Goal: Task Accomplishment & Management: Manage account settings

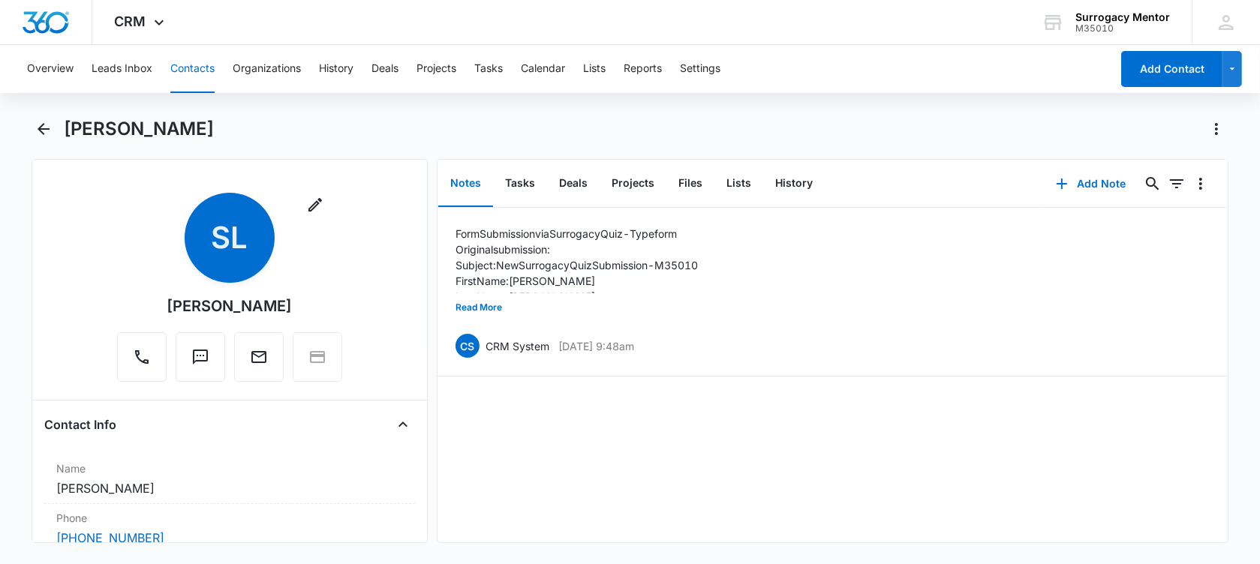
scroll to position [469, 0]
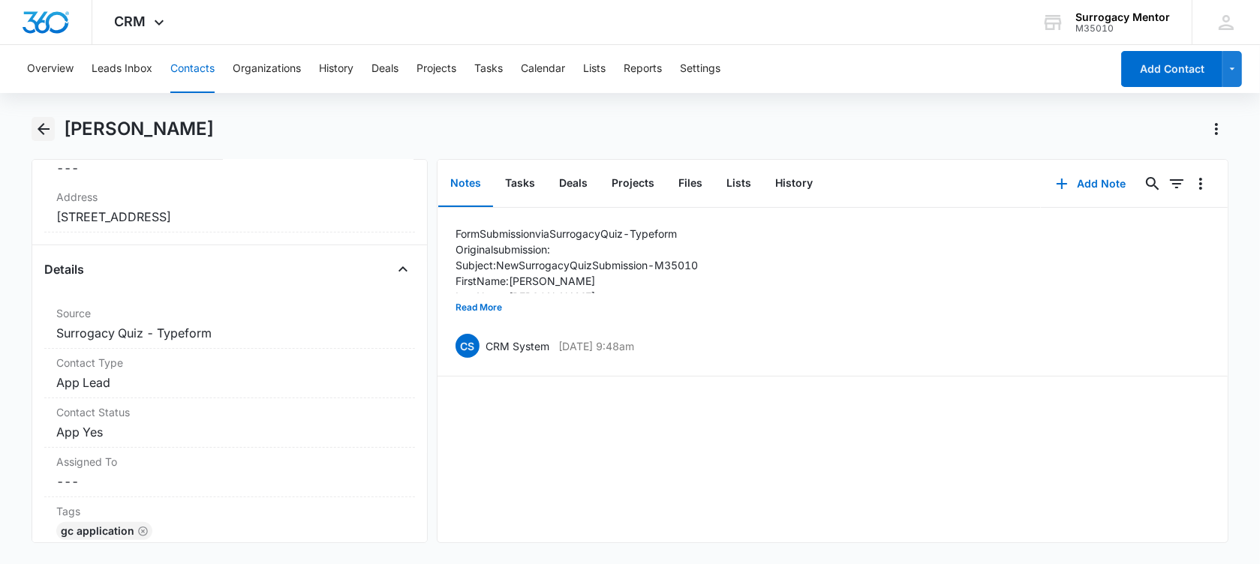
click at [39, 126] on icon "Back" at bounding box center [44, 129] width 18 height 18
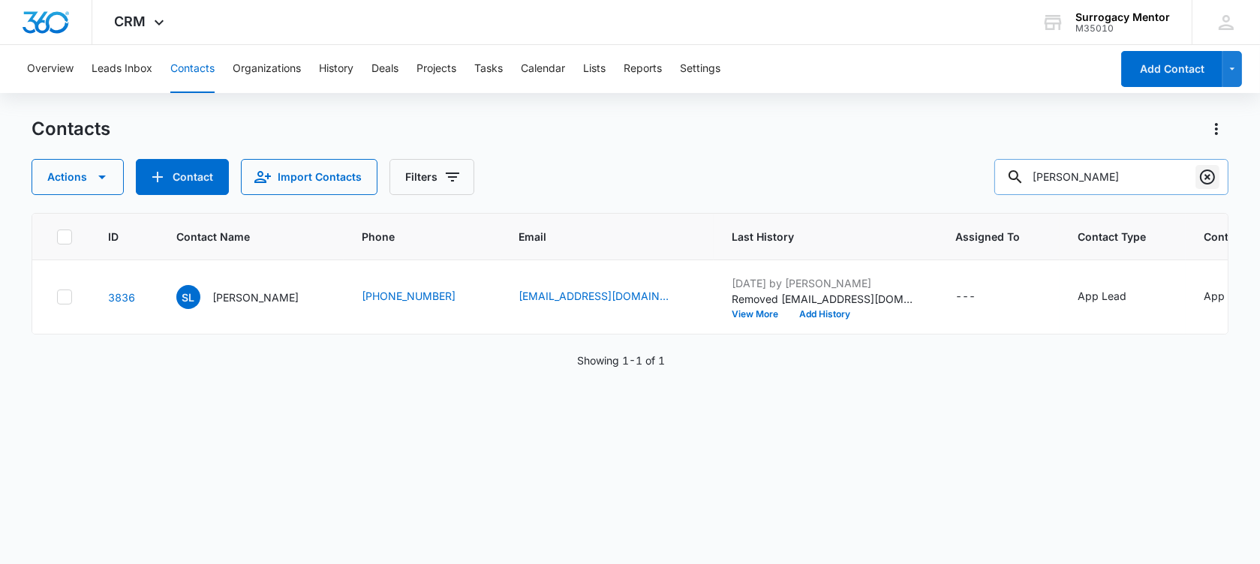
click at [1201, 173] on icon "Clear" at bounding box center [1207, 177] width 15 height 15
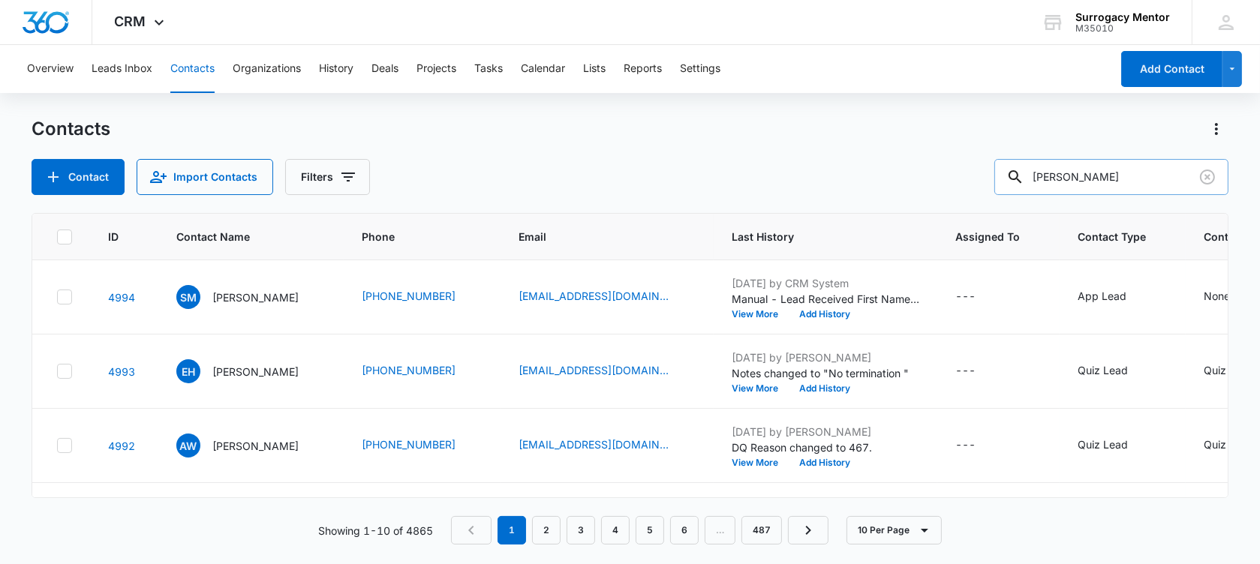
type input "Mckee"
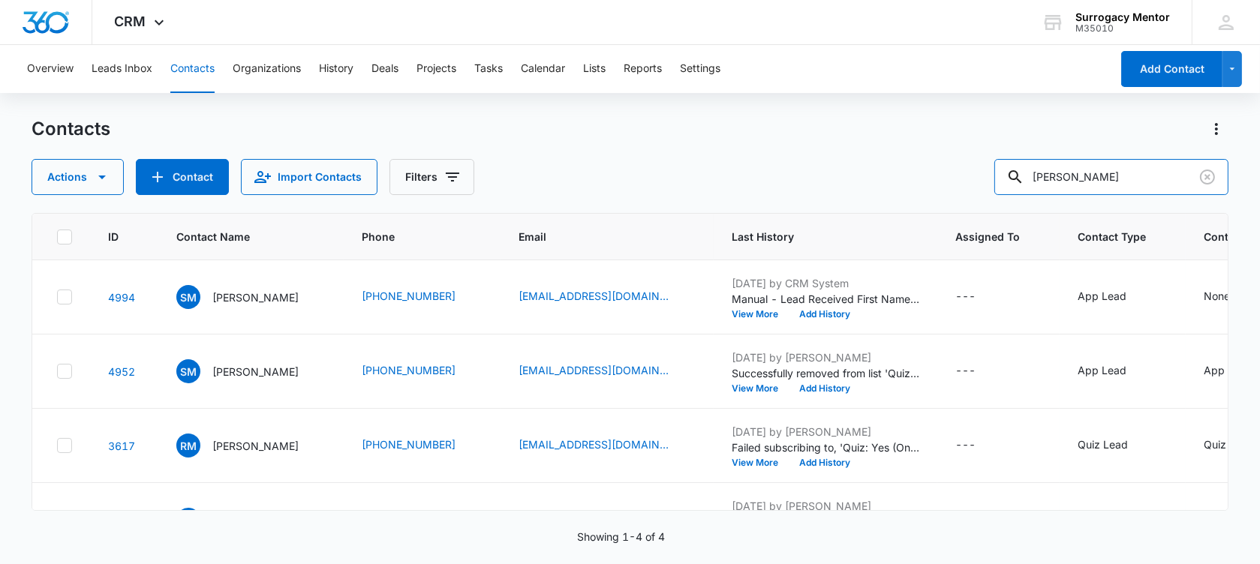
scroll to position [0, 77]
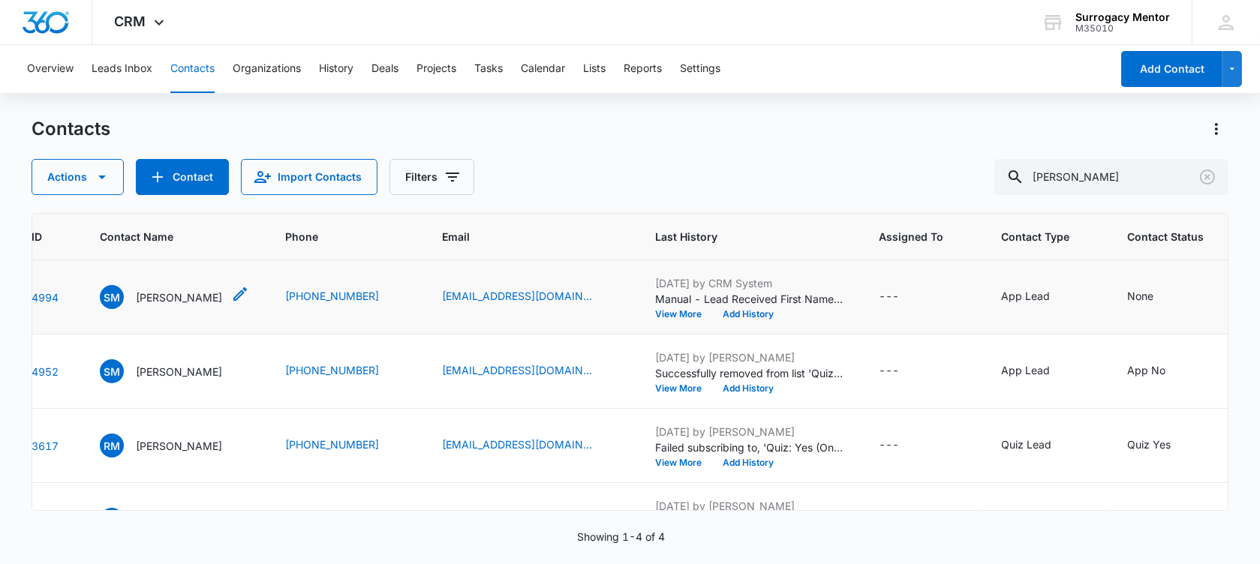
click at [167, 305] on p "[PERSON_NAME]" at bounding box center [179, 298] width 86 height 16
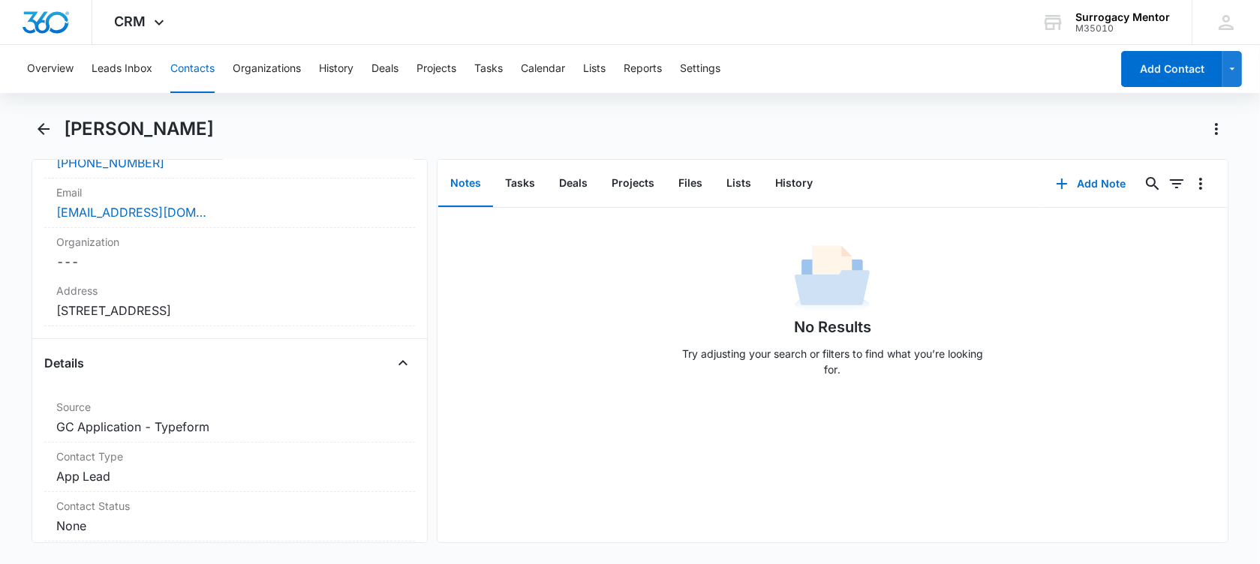
scroll to position [657, 0]
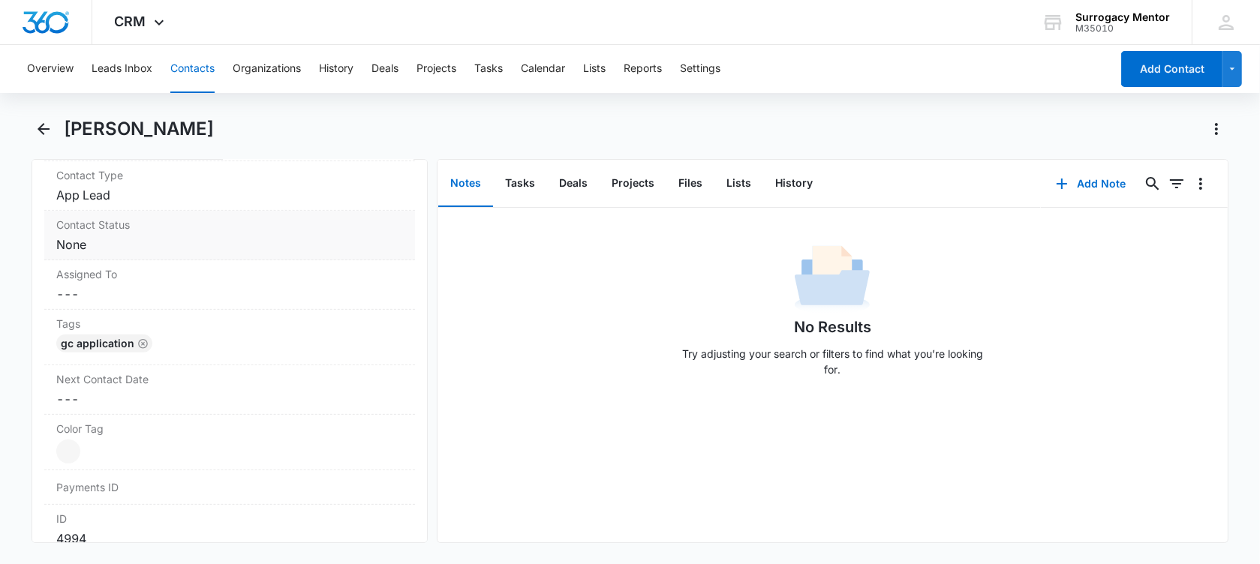
click at [160, 245] on dd "Cancel Save Changes None" at bounding box center [229, 245] width 347 height 18
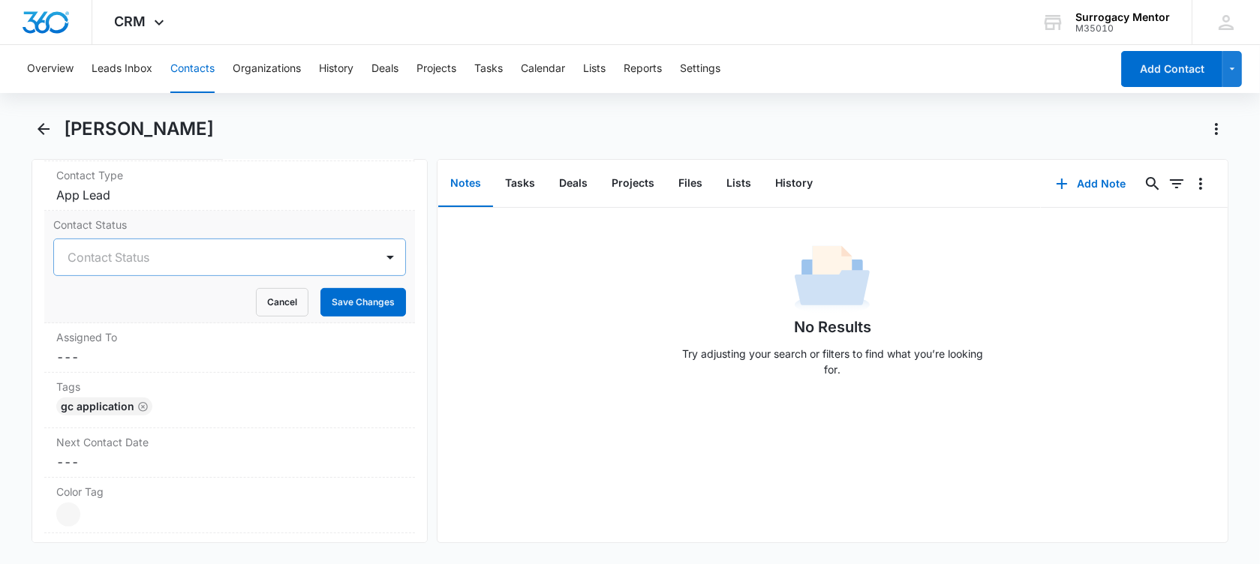
click at [155, 259] on div at bounding box center [212, 257] width 288 height 21
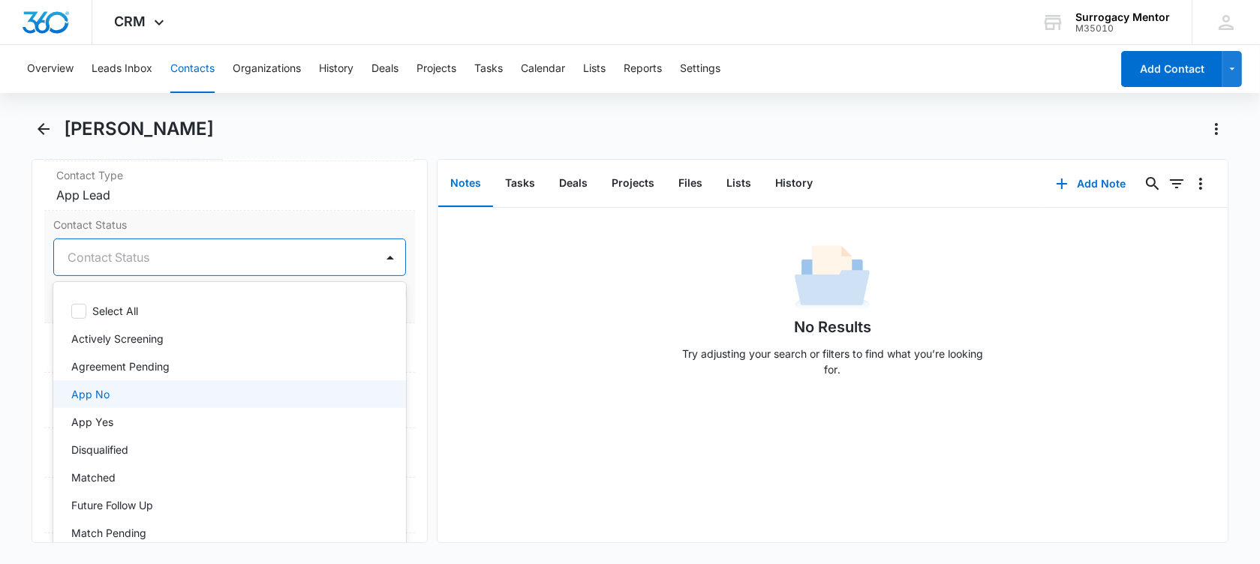
click at [145, 400] on div "App No" at bounding box center [228, 394] width 314 height 16
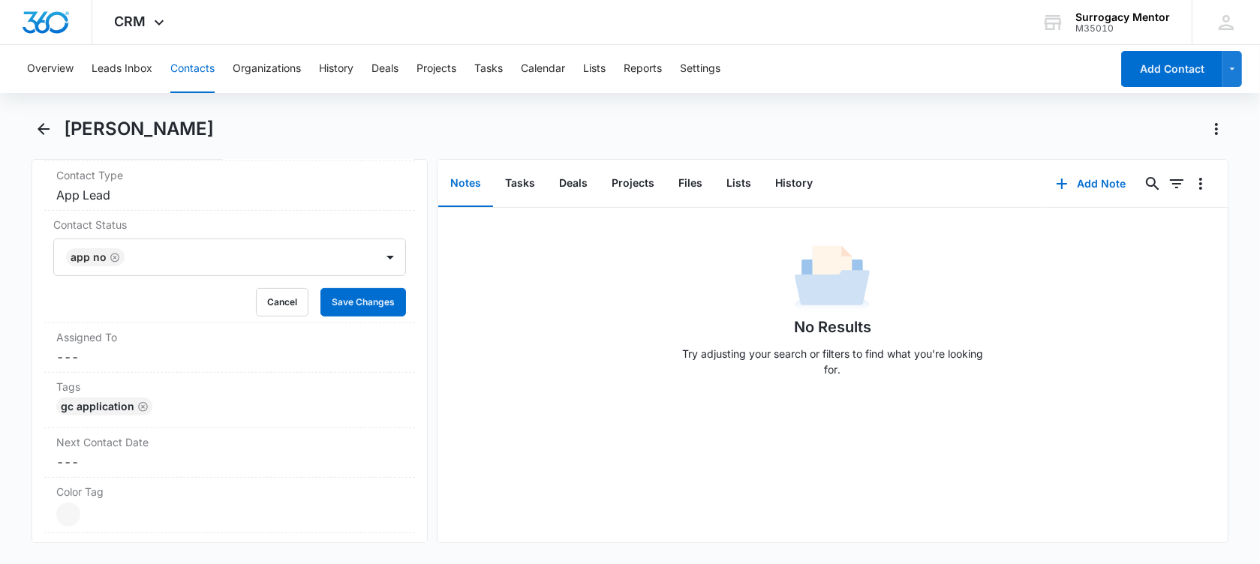
click at [17, 295] on main "[PERSON_NAME] Remove SM [PERSON_NAME] Contact Info Name Cancel Save Changes [PE…" at bounding box center [630, 339] width 1260 height 444
click at [344, 297] on button "Save Changes" at bounding box center [363, 302] width 86 height 29
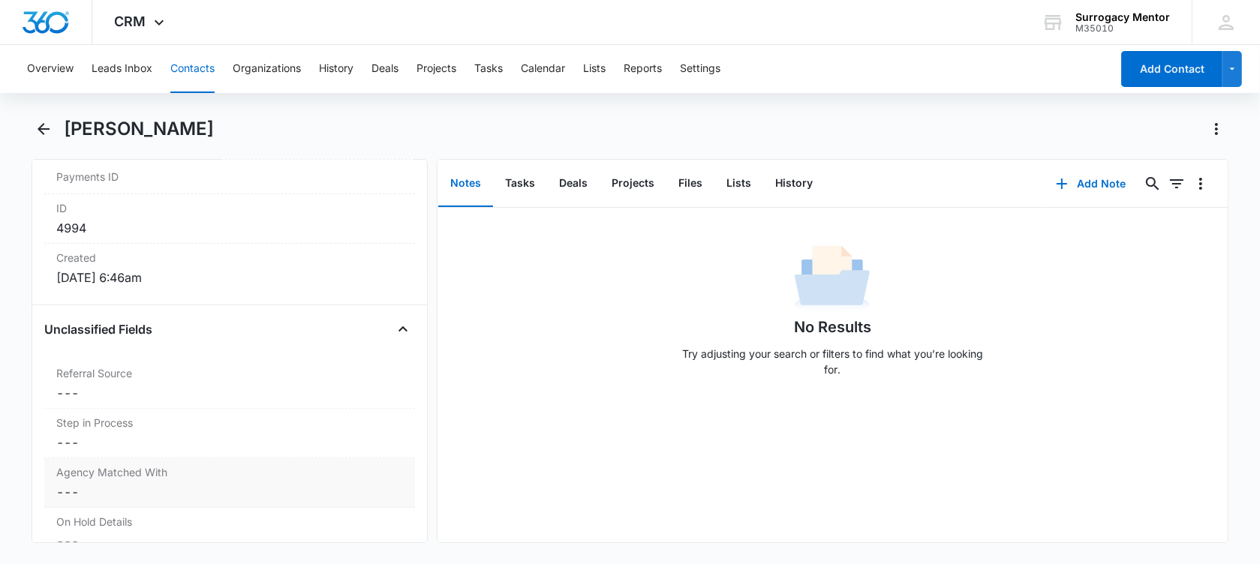
scroll to position [1125, 0]
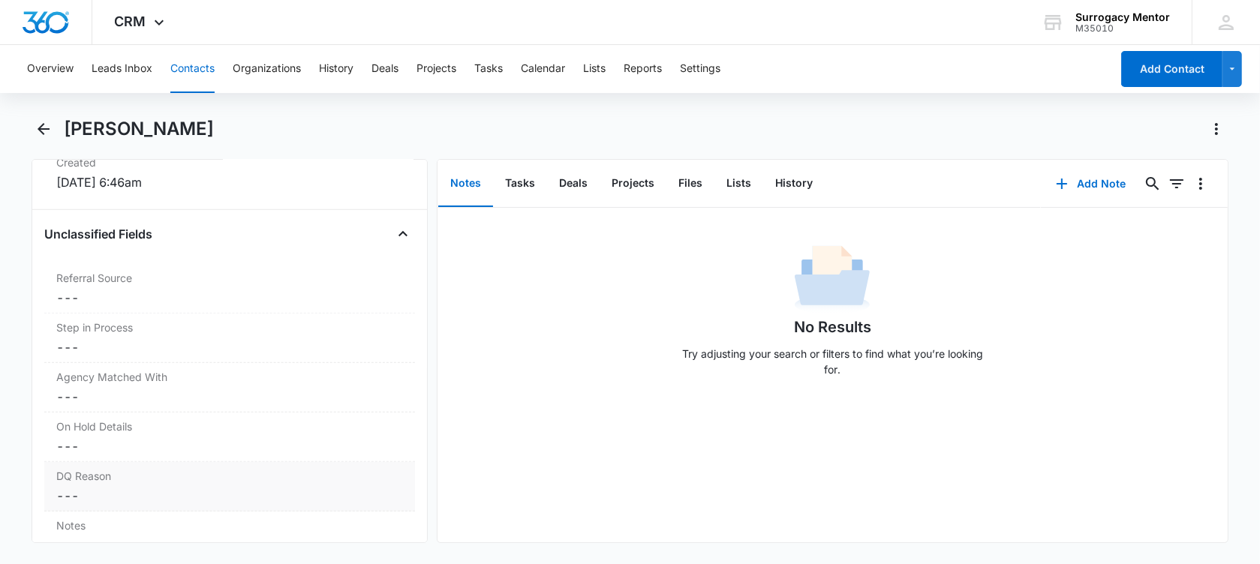
click at [107, 490] on dd "Cancel Save Changes ---" at bounding box center [229, 496] width 347 height 18
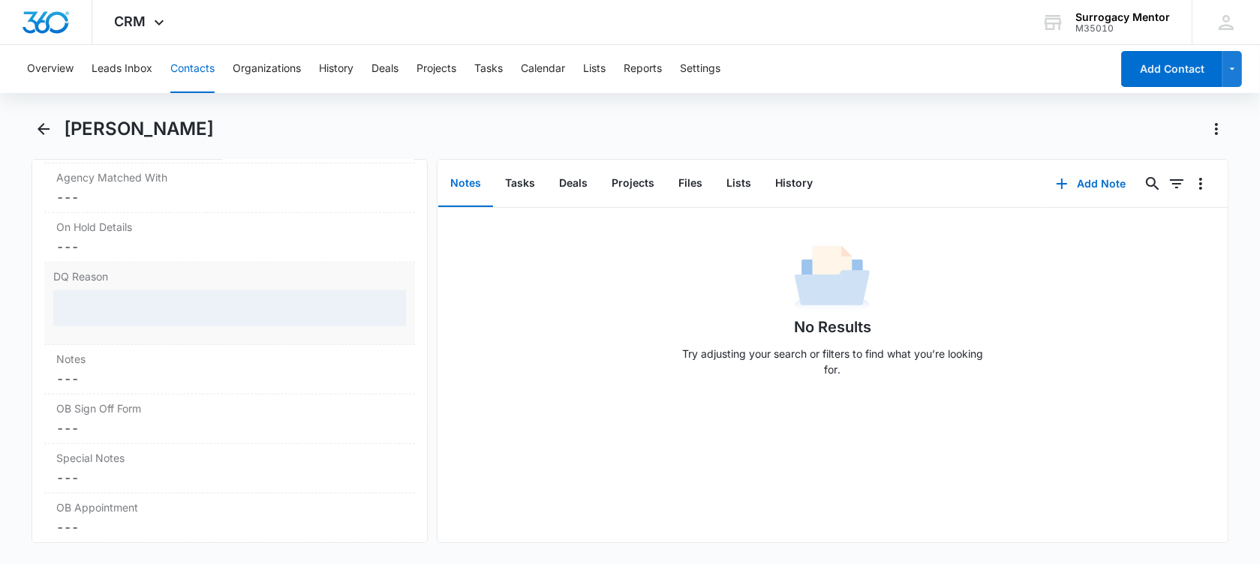
scroll to position [1250, 0]
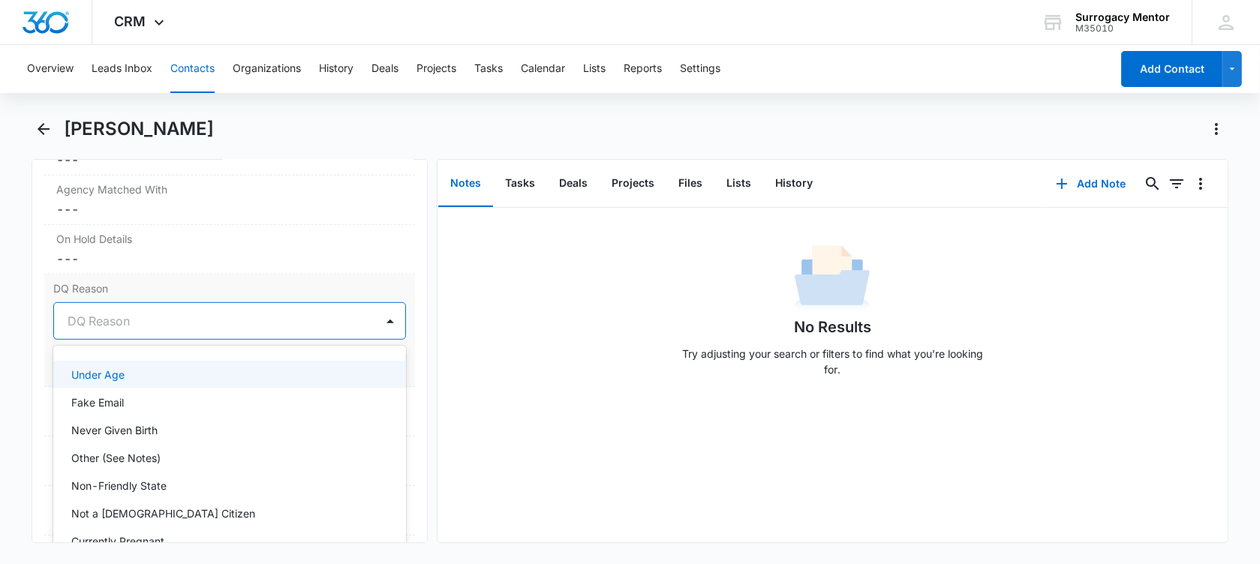
click at [216, 325] on div at bounding box center [212, 321] width 288 height 21
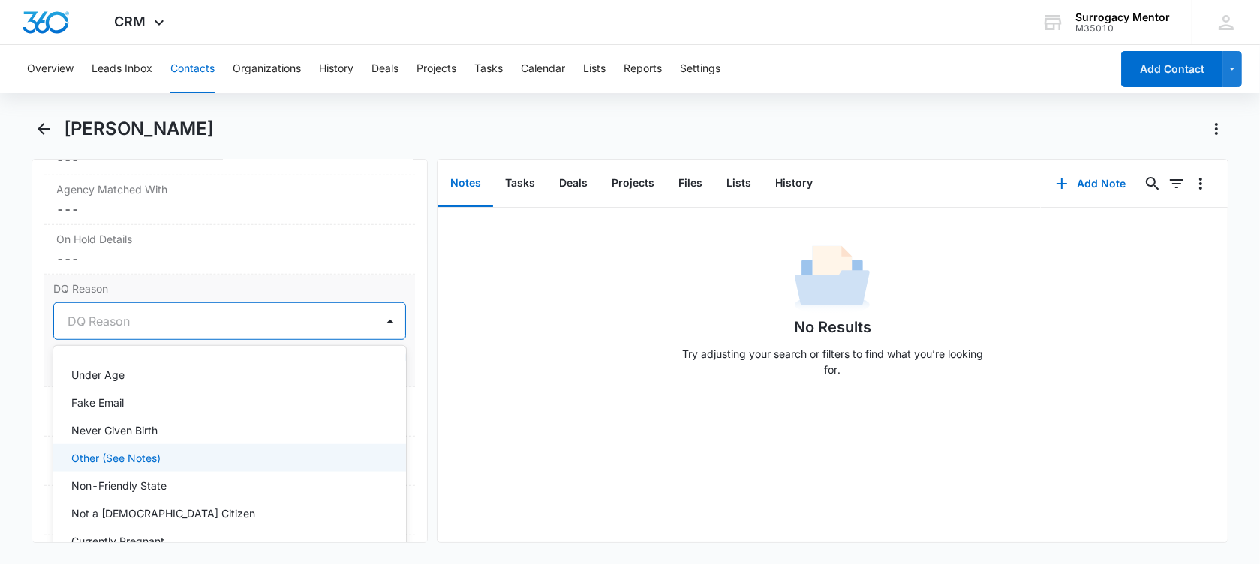
click at [176, 458] on div "Other (See Notes)" at bounding box center [228, 458] width 314 height 16
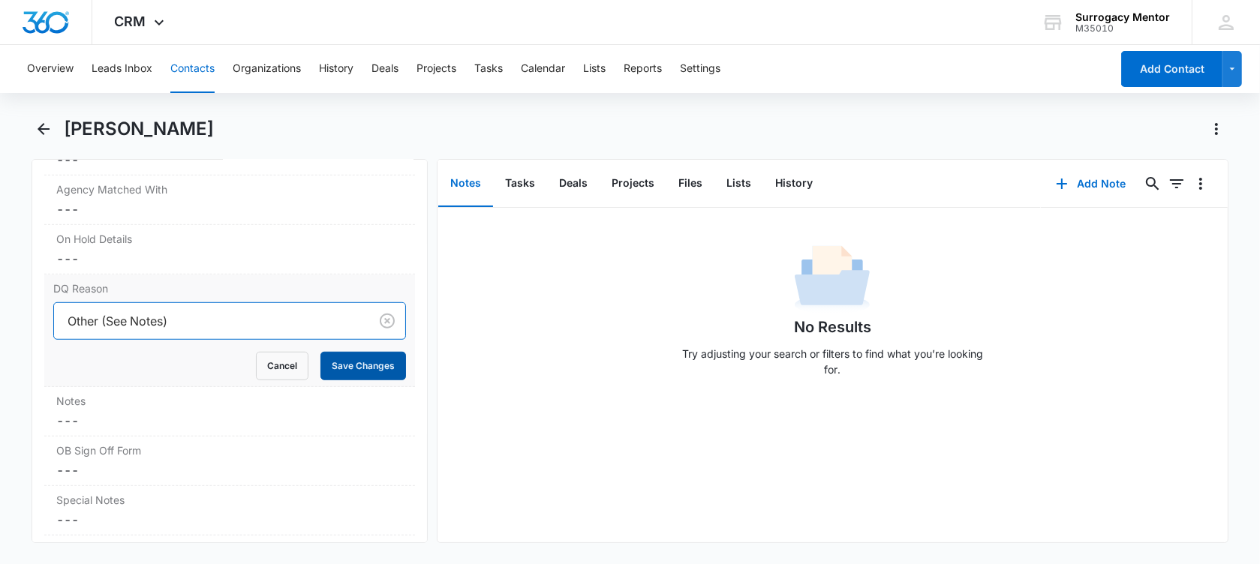
click at [361, 352] on button "Save Changes" at bounding box center [363, 366] width 86 height 29
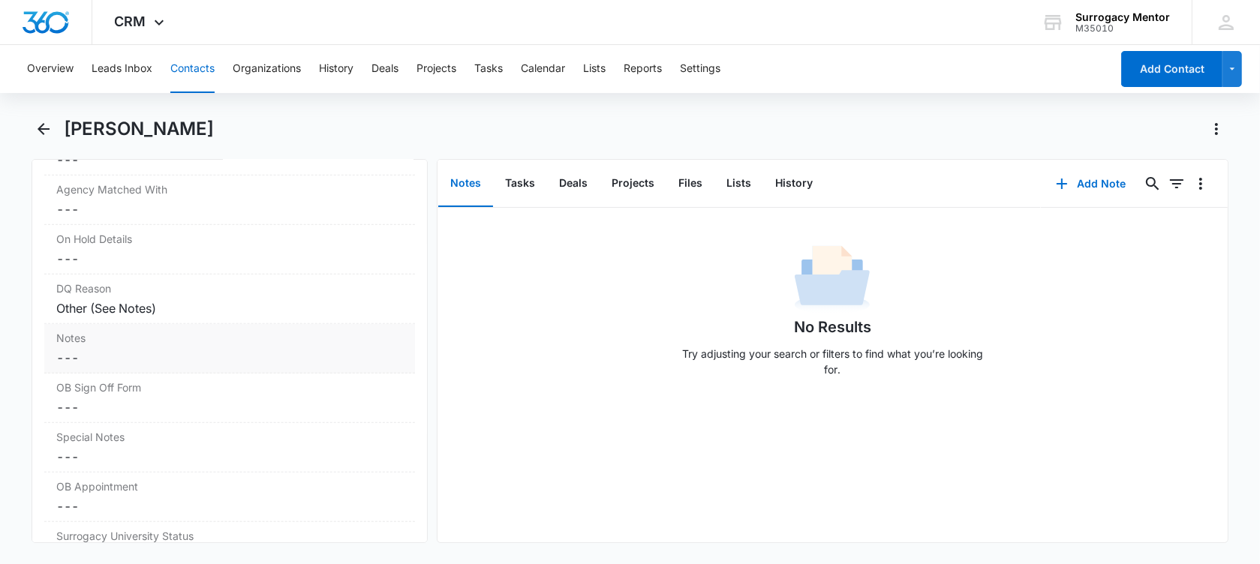
click at [239, 353] on dd "Cancel Save Changes ---" at bounding box center [229, 358] width 347 height 18
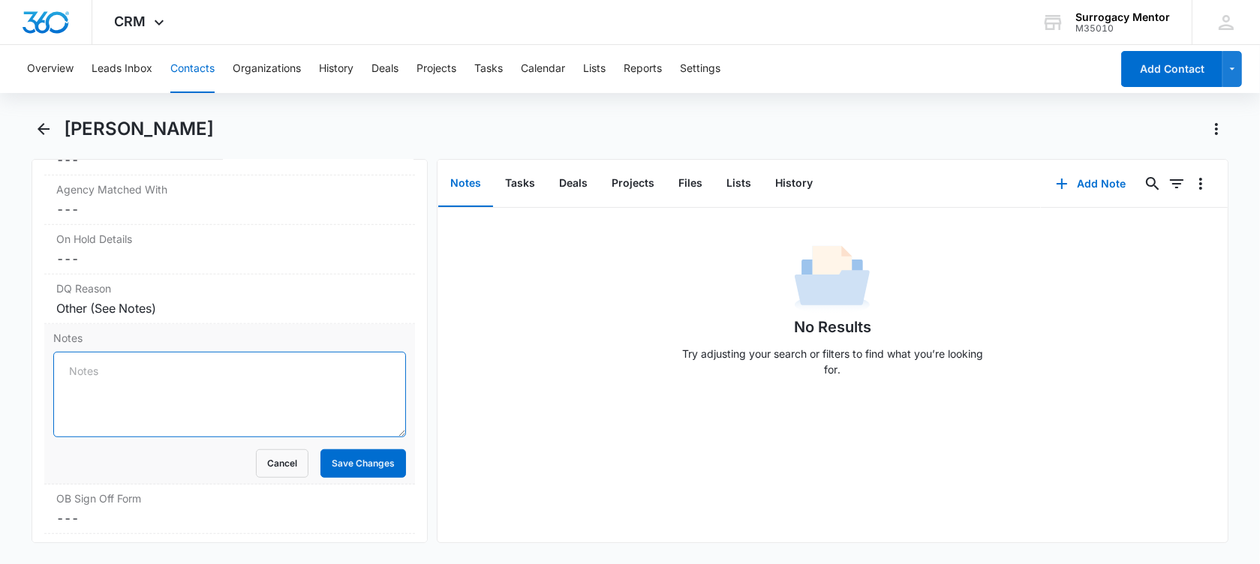
click at [216, 365] on textarea "Notes" at bounding box center [229, 395] width 353 height 86
click at [328, 369] on textarea "Duplicate application. Already dq'd her for high bmi" at bounding box center [229, 395] width 353 height 86
type textarea "Duplicate application. Already dq'd her for high bmi, 6 deliveries"
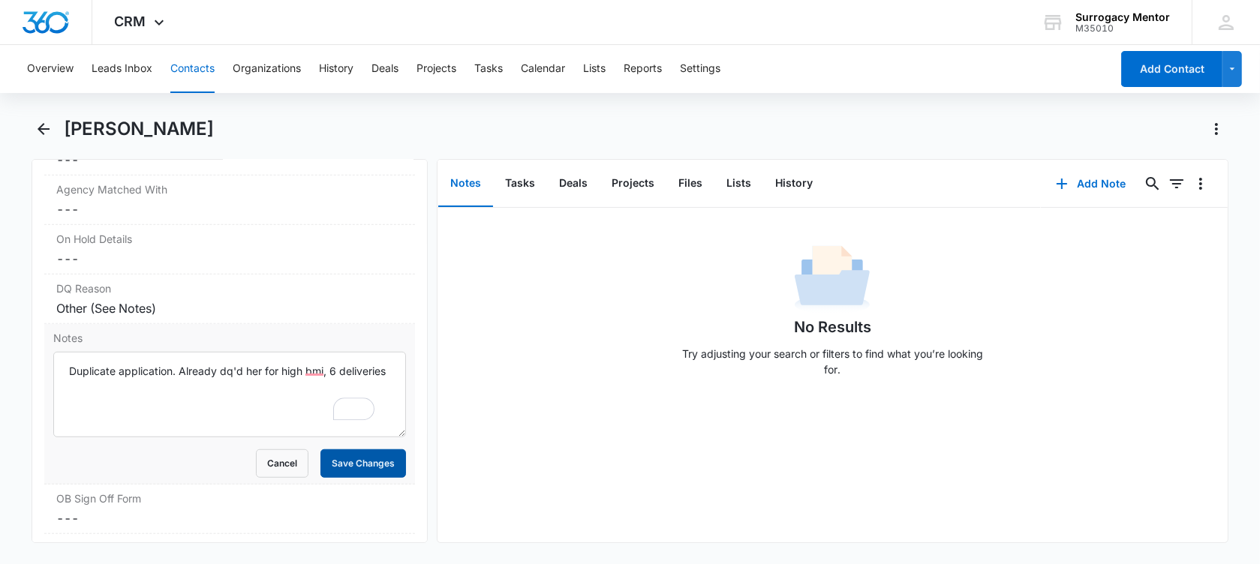
click at [352, 457] on button "Save Changes" at bounding box center [363, 463] width 86 height 29
